Goal: Task Accomplishment & Management: Use online tool/utility

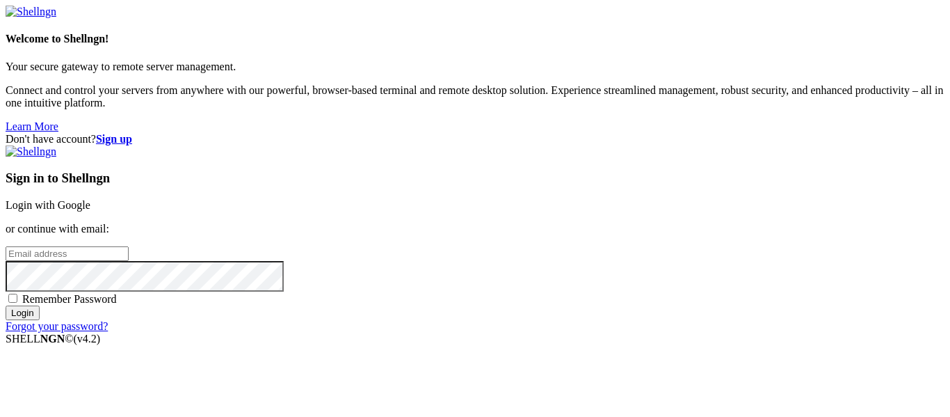
click at [90, 199] on link "Login with Google" at bounding box center [48, 205] width 85 height 12
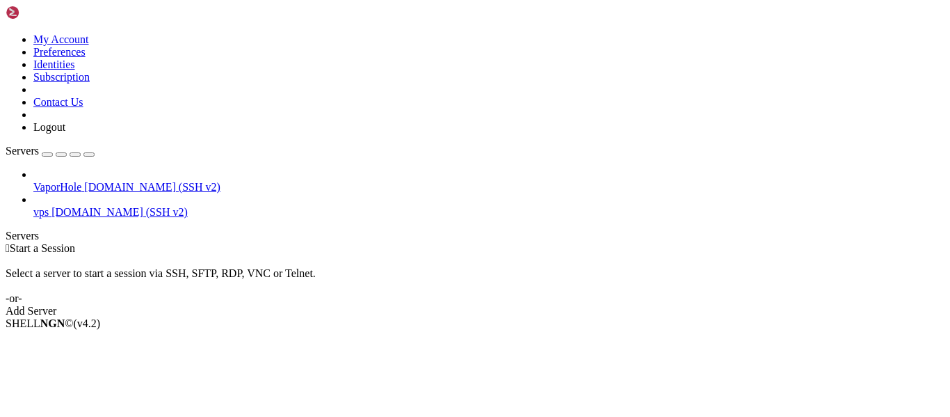
click at [49, 206] on span "vps" at bounding box center [40, 212] width 15 height 12
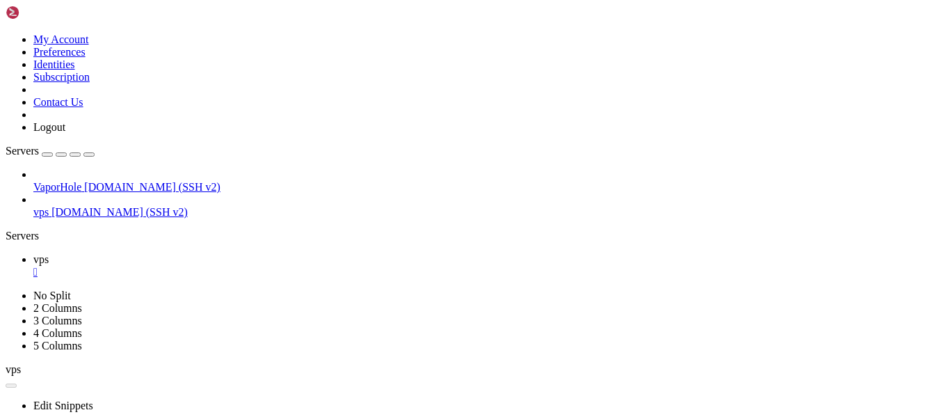
click at [89, 154] on icon "button" at bounding box center [89, 154] width 0 height 0
